Goal: Navigation & Orientation: Find specific page/section

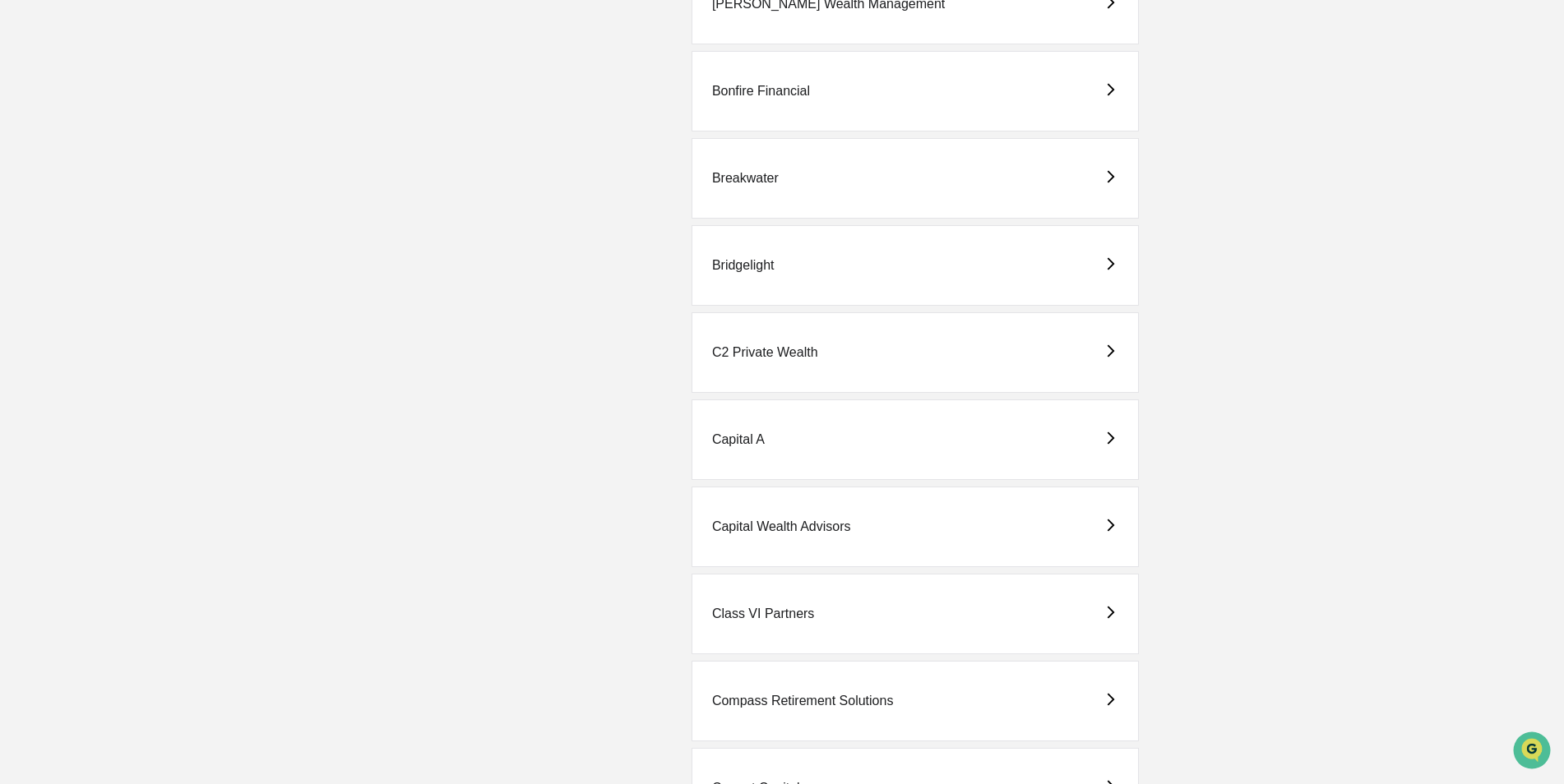
click at [788, 526] on div "Capital Wealth Advisors" at bounding box center [781, 527] width 139 height 15
